Goal: Use online tool/utility: Use online tool/utility

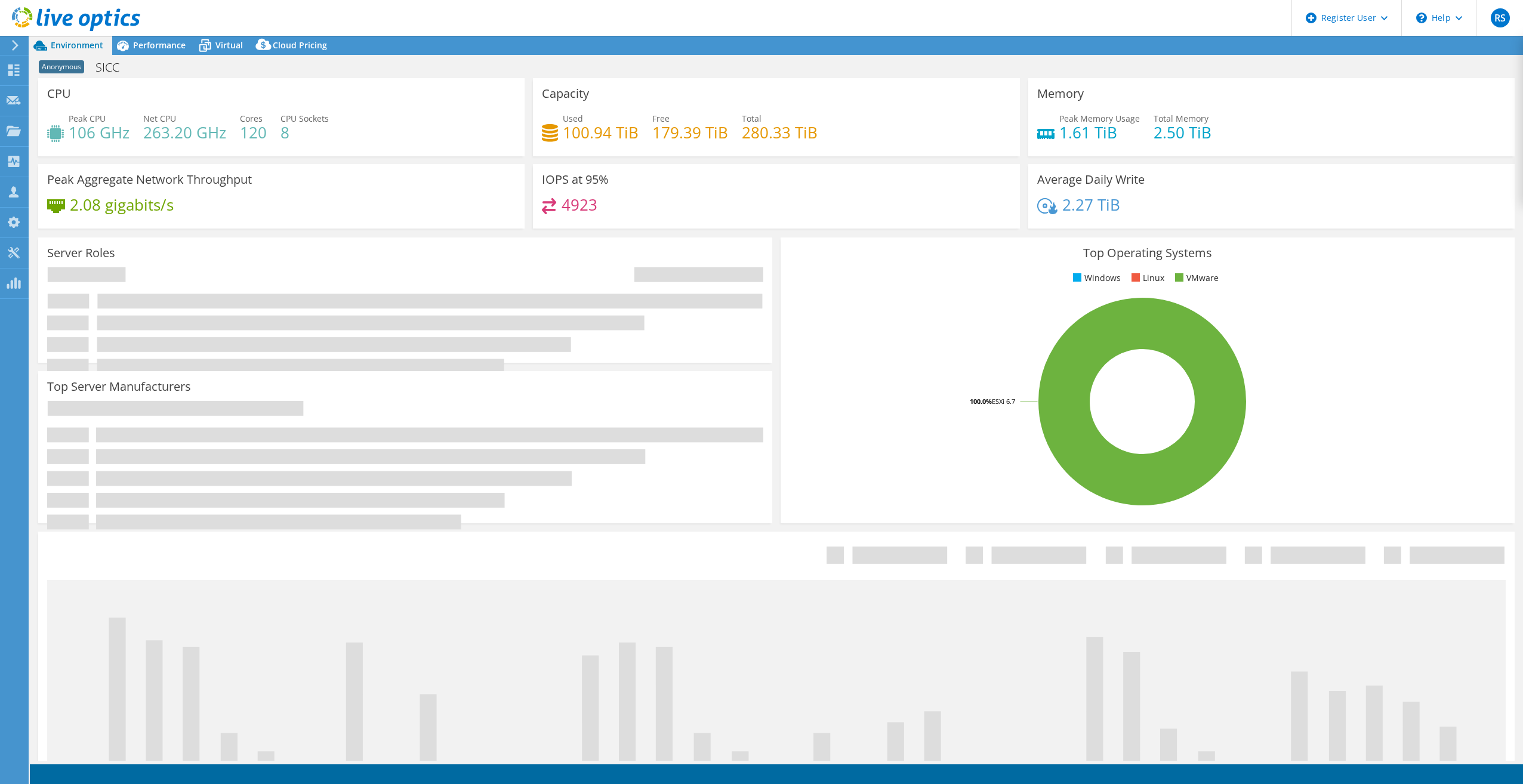
select select "EULondon"
select select "GBP"
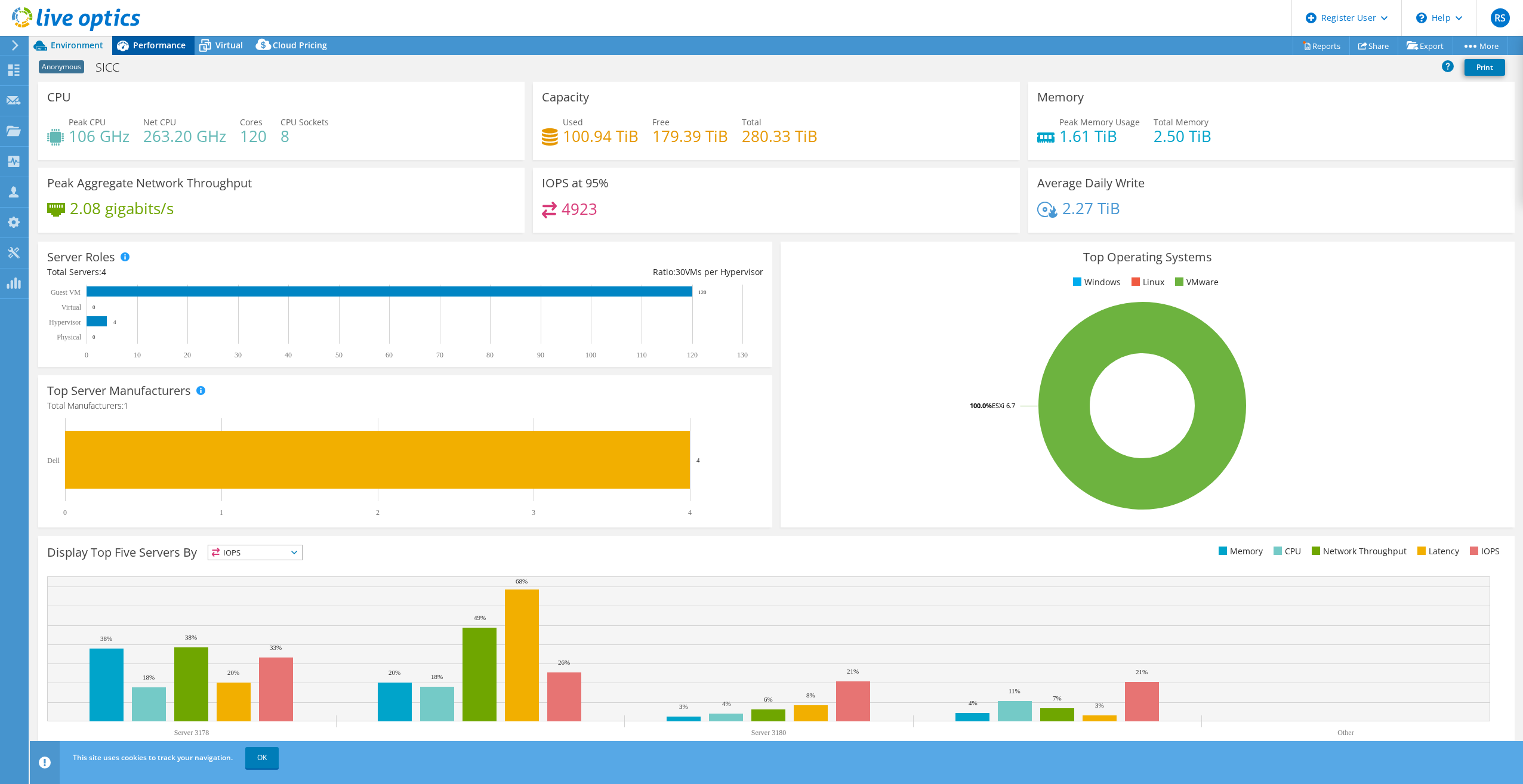
click at [170, 46] on span "Performance" at bounding box center [160, 45] width 53 height 11
